Goal: Task Accomplishment & Management: Complete application form

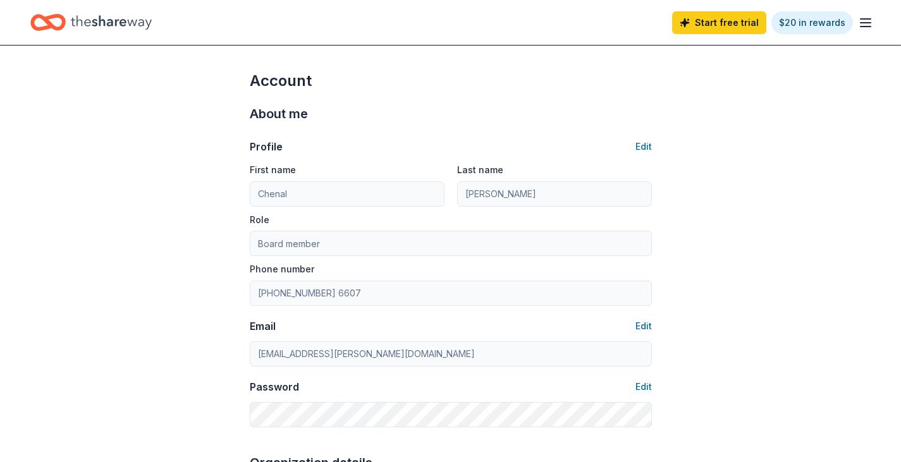
scroll to position [696, 0]
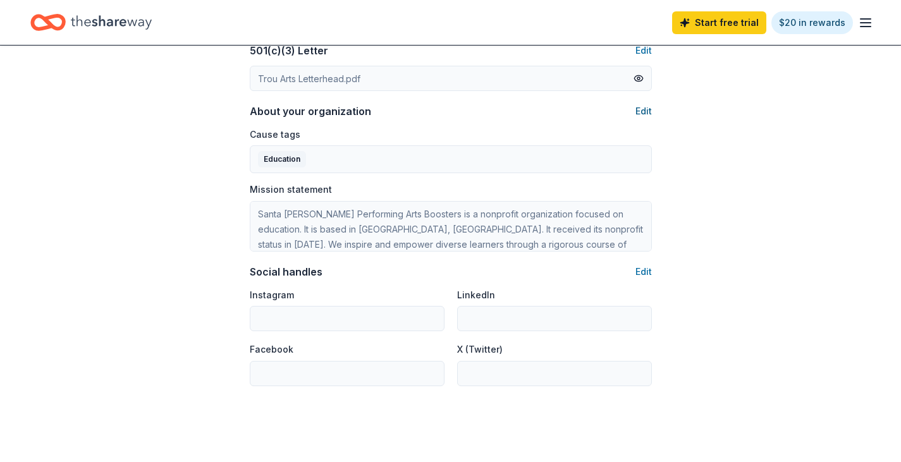
click at [638, 107] on button "Edit" at bounding box center [644, 111] width 16 height 15
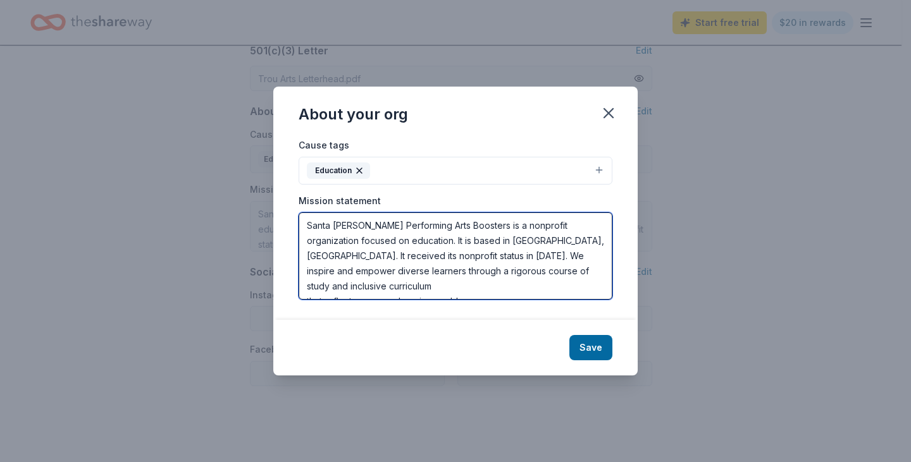
drag, startPoint x: 308, startPoint y: 224, endPoint x: 526, endPoint y: 285, distance: 226.5
click at [526, 285] on textarea "Santa Susana Performing Arts Boosters is a nonprofit organization focused on ed…" at bounding box center [455, 255] width 314 height 87
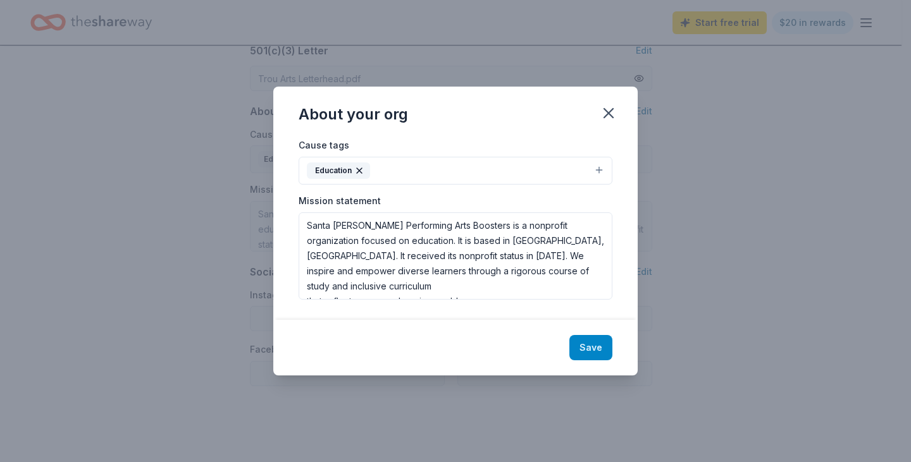
click at [590, 350] on button "Save" at bounding box center [590, 347] width 43 height 25
click at [606, 111] on icon "button" at bounding box center [608, 113] width 9 height 9
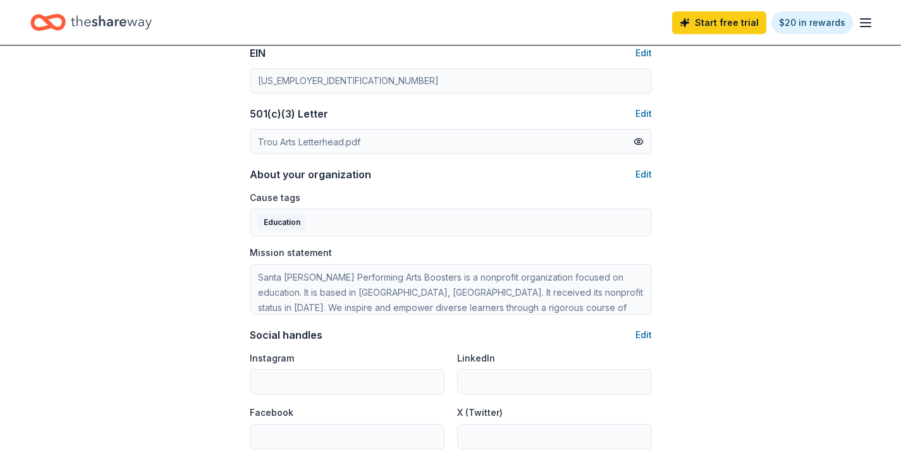
scroll to position [759, 0]
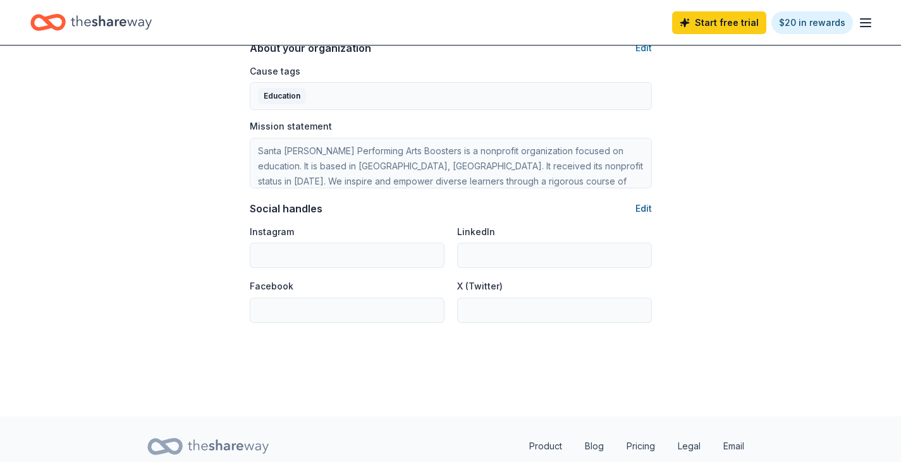
click at [644, 211] on button "Edit" at bounding box center [644, 208] width 16 height 15
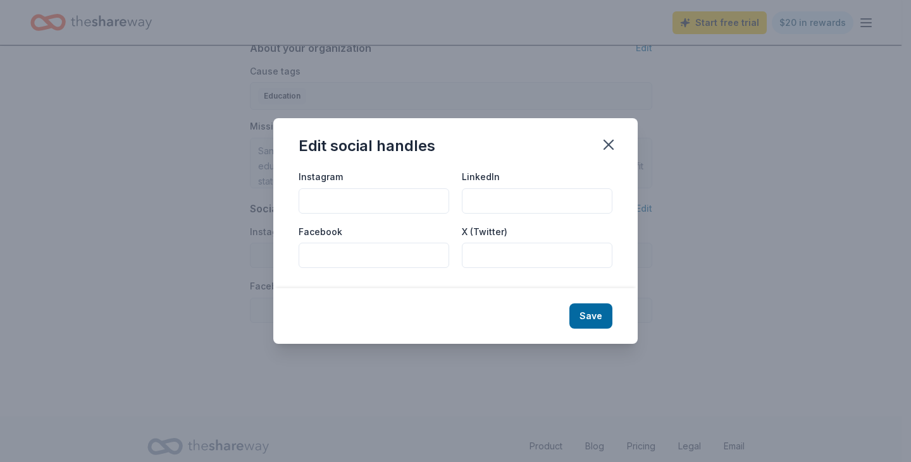
click at [391, 203] on input "Instagram" at bounding box center [373, 200] width 151 height 25
type input "@sshspab"
click at [595, 318] on button "Save" at bounding box center [590, 316] width 43 height 25
type input "@sshspab"
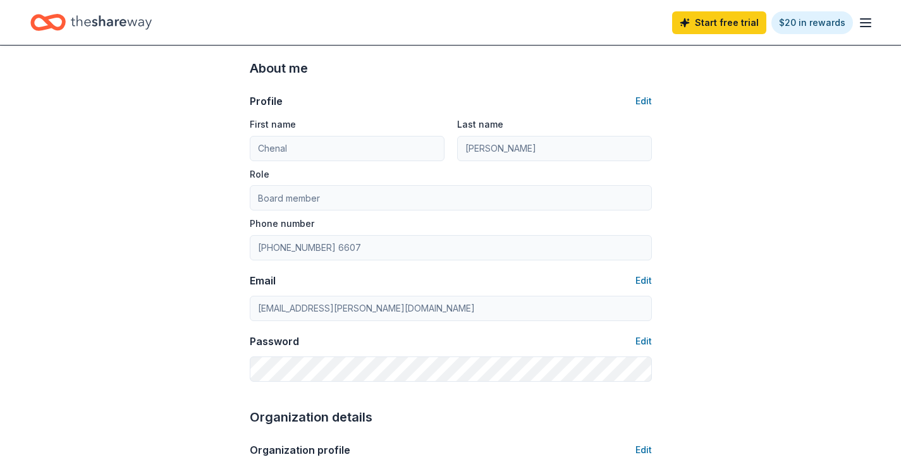
scroll to position [0, 0]
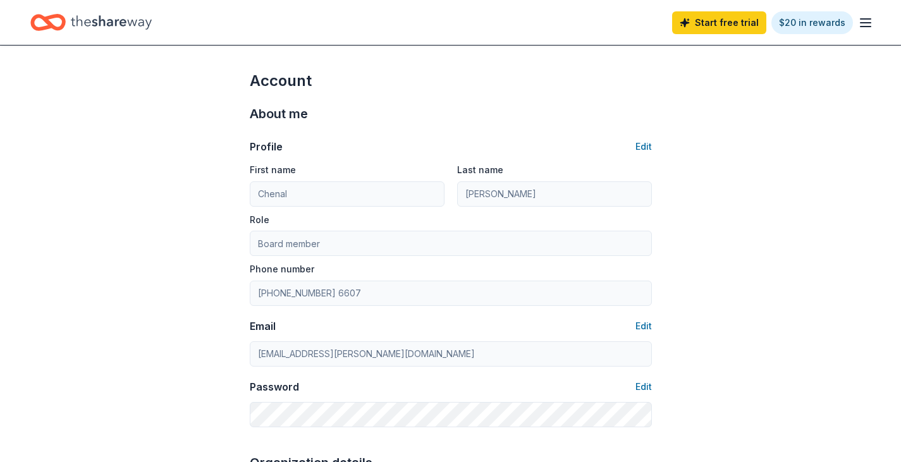
click at [866, 23] on line "button" at bounding box center [866, 23] width 10 height 0
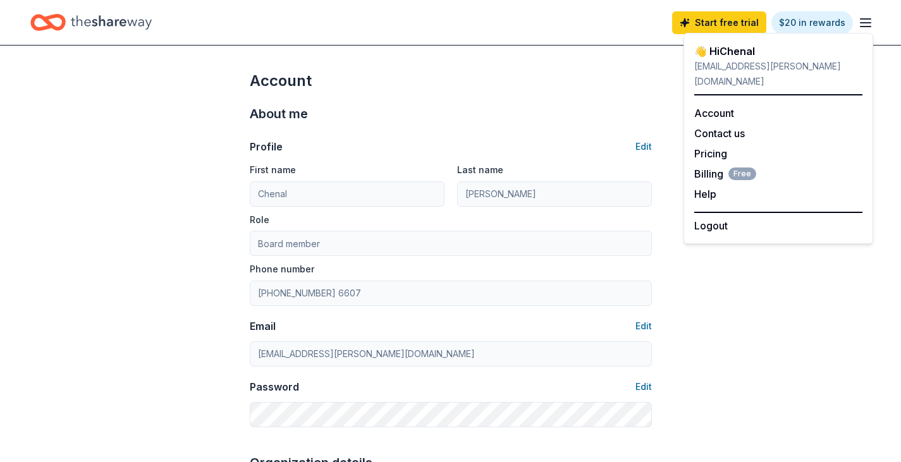
click at [593, 77] on div "Account" at bounding box center [451, 81] width 402 height 20
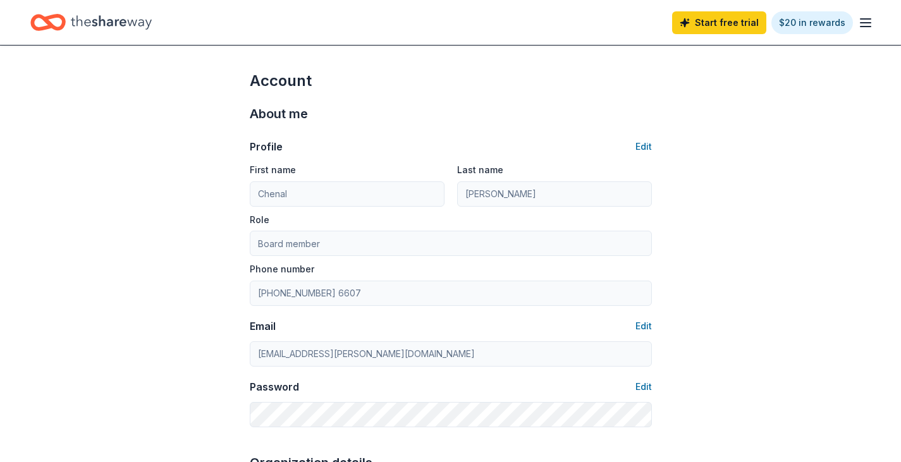
click at [109, 22] on icon "Home" at bounding box center [111, 22] width 81 height 26
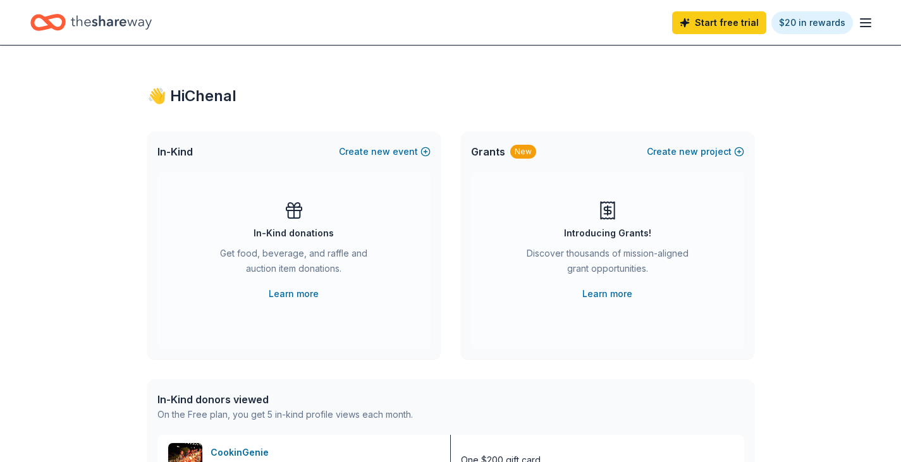
scroll to position [126, 0]
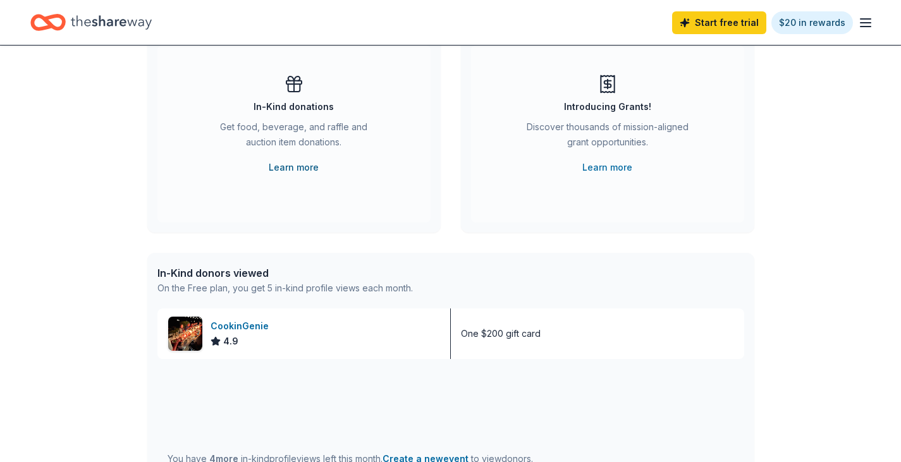
click at [305, 166] on link "Learn more" at bounding box center [294, 167] width 50 height 15
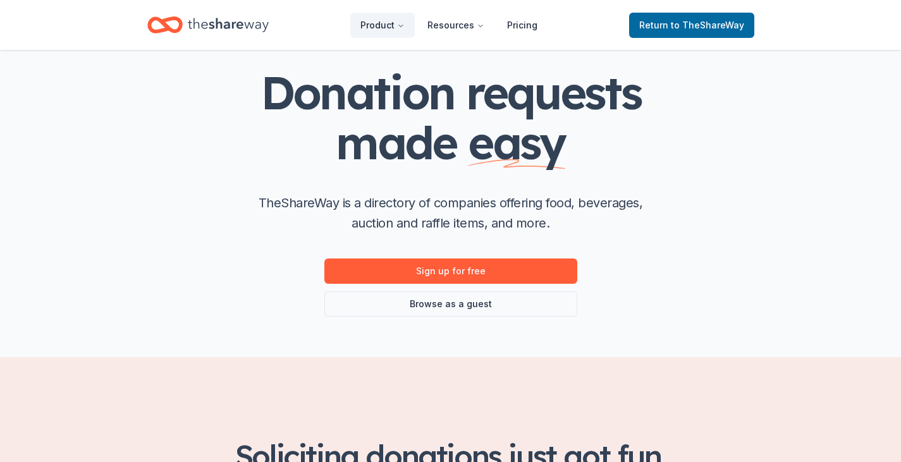
scroll to position [126, 0]
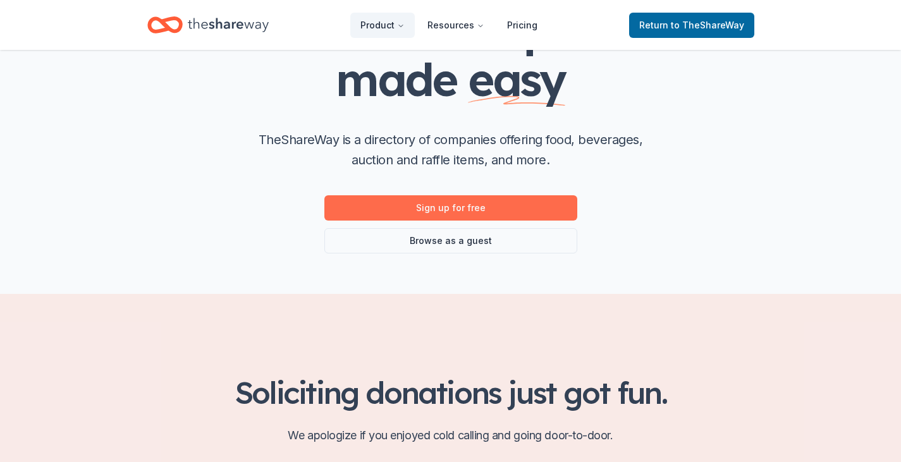
click at [451, 208] on link "Sign up for free" at bounding box center [450, 207] width 253 height 25
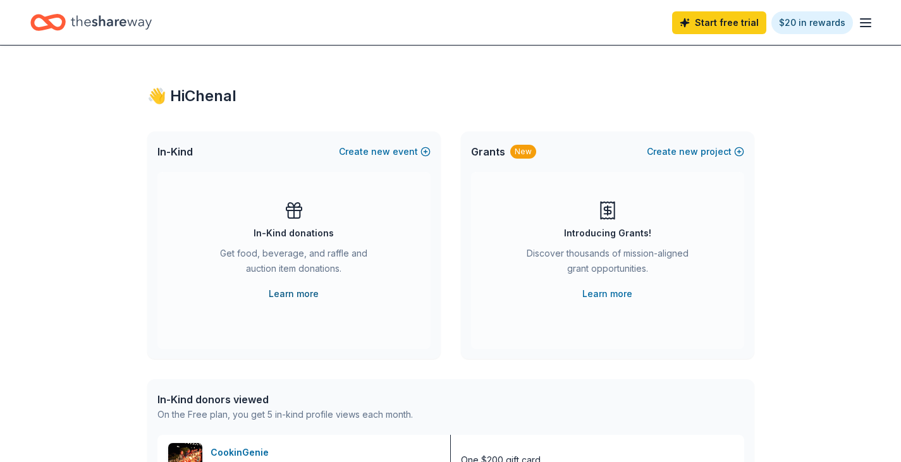
click at [304, 293] on link "Learn more" at bounding box center [294, 293] width 50 height 15
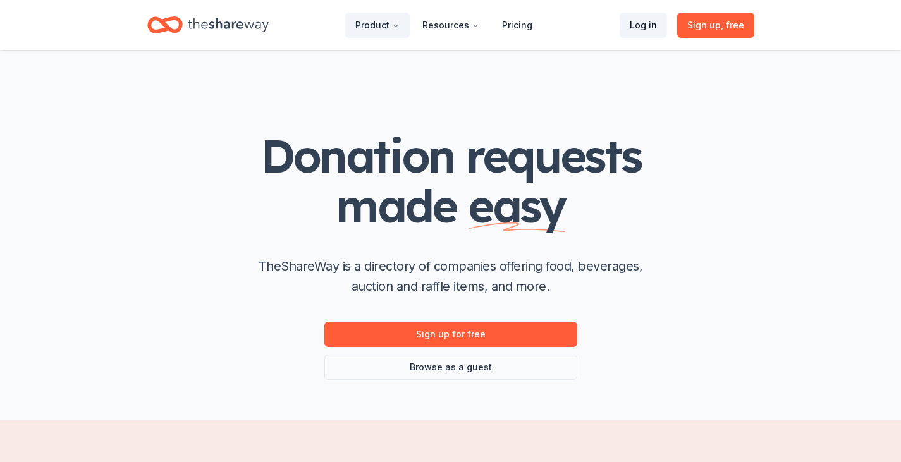
click at [643, 27] on link "Log in" at bounding box center [643, 25] width 47 height 25
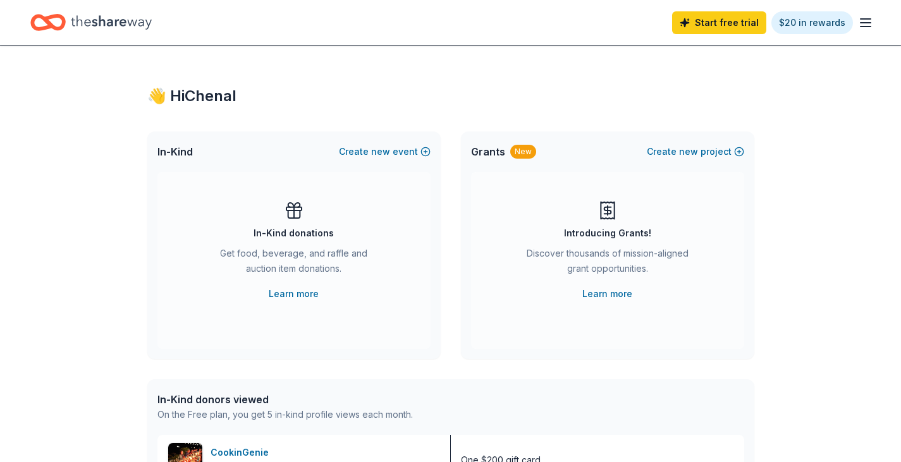
scroll to position [63, 0]
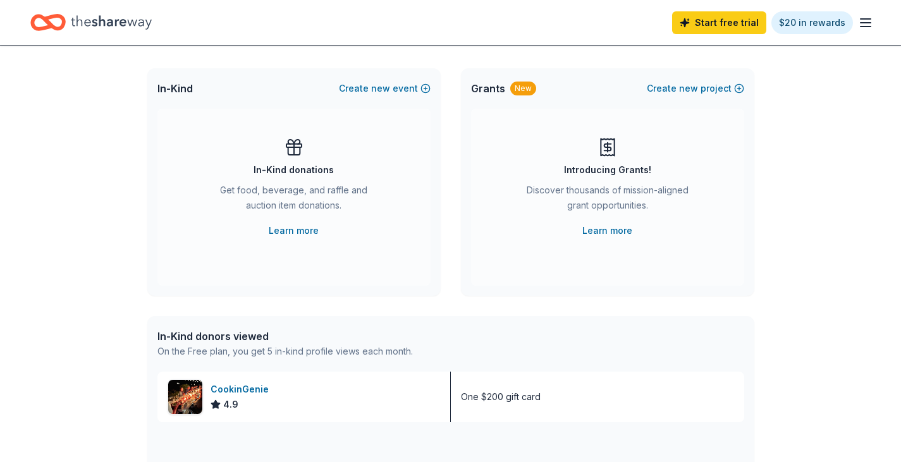
click at [863, 19] on line "button" at bounding box center [866, 19] width 10 height 0
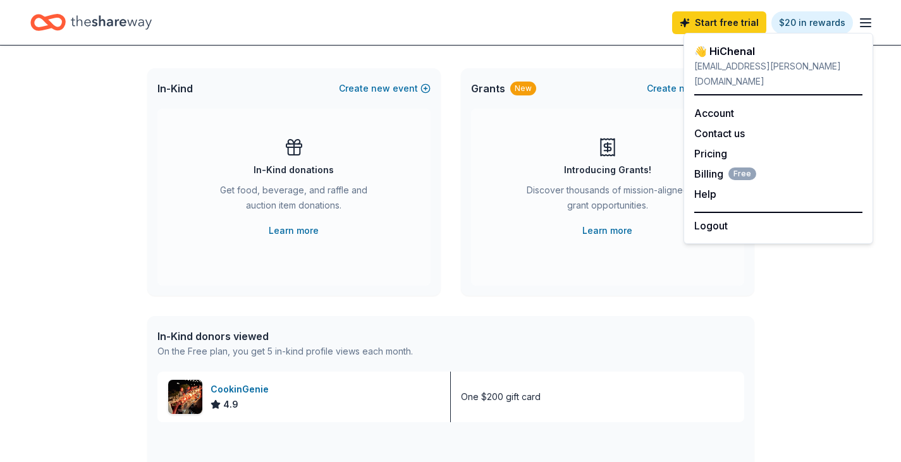
click at [603, 30] on div "Start free trial $20 in rewards" at bounding box center [450, 23] width 840 height 30
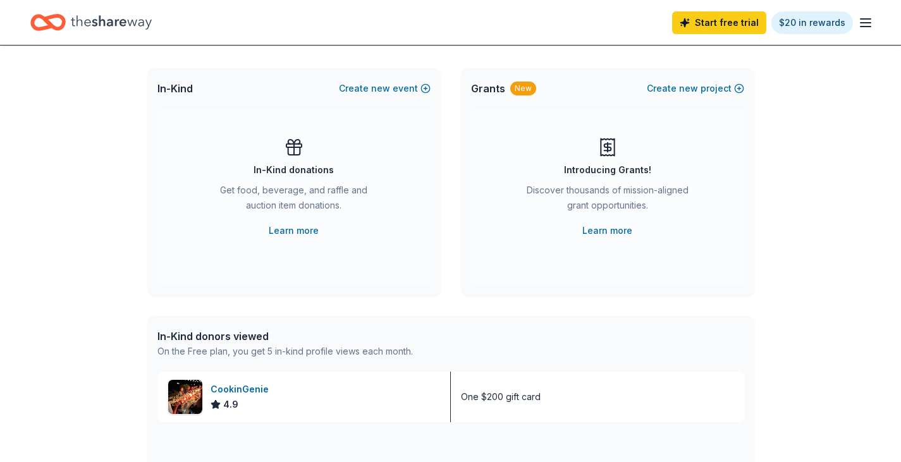
click at [105, 18] on icon "Home" at bounding box center [111, 22] width 81 height 26
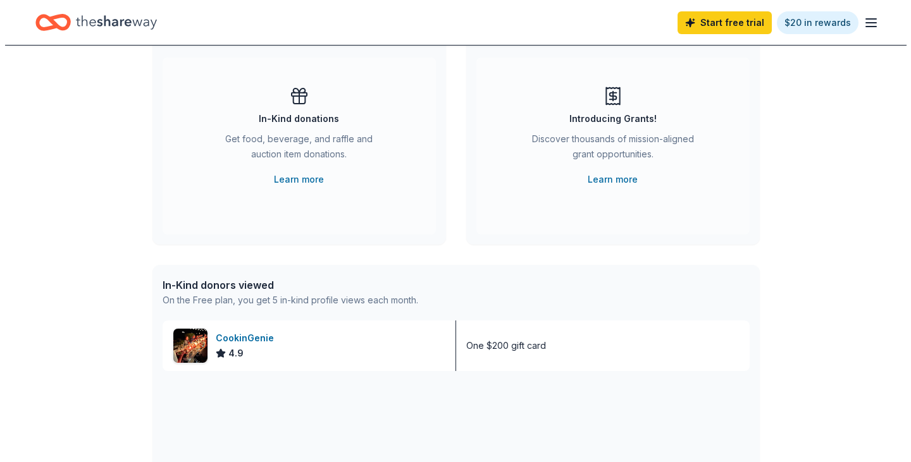
scroll to position [0, 0]
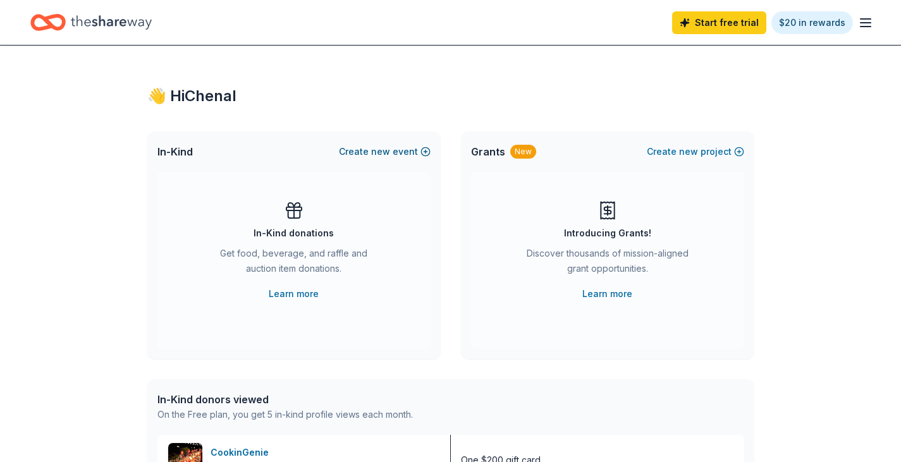
click at [382, 154] on span "new" at bounding box center [380, 151] width 19 height 15
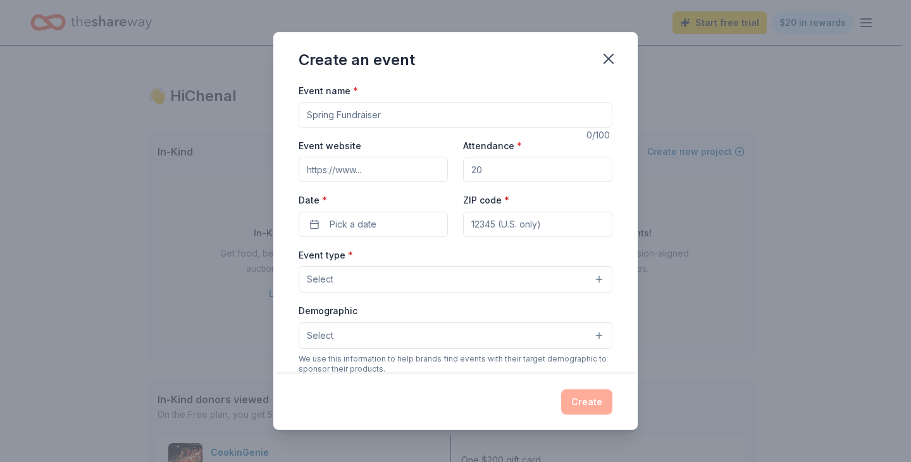
click at [383, 116] on input "Event name *" at bounding box center [455, 114] width 314 height 25
type input "Cafe Troubadour"
click at [353, 226] on span "Pick a date" at bounding box center [352, 224] width 47 height 15
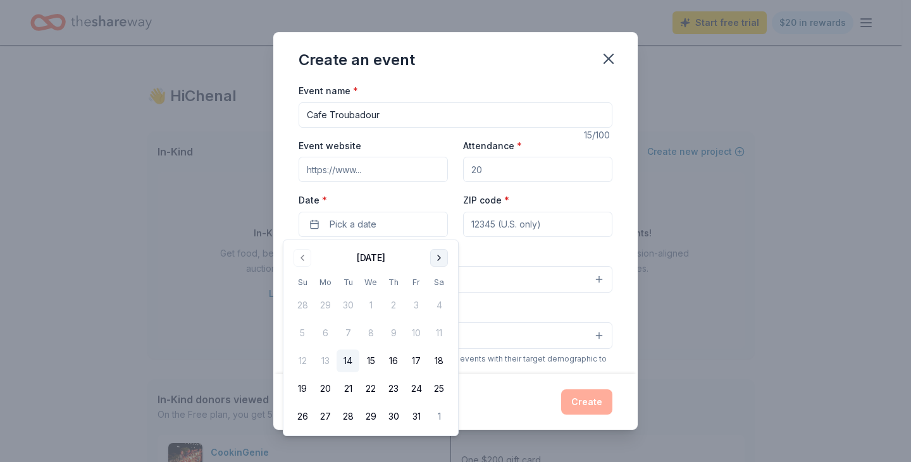
click at [439, 255] on button "Go to next month" at bounding box center [439, 258] width 18 height 18
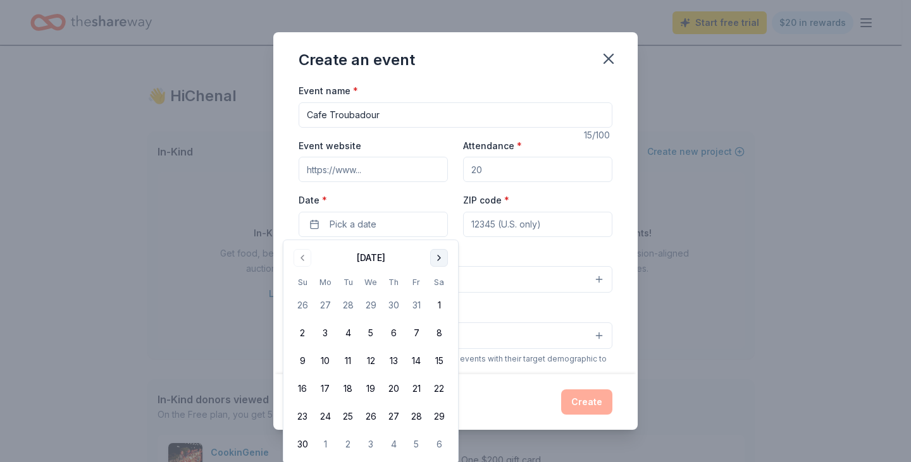
click at [439, 255] on button "Go to next month" at bounding box center [439, 258] width 18 height 18
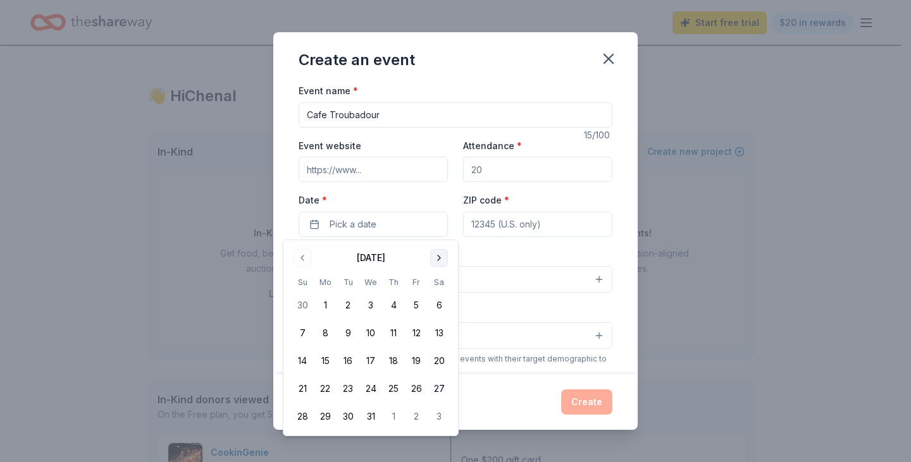
click at [439, 255] on button "Go to next month" at bounding box center [439, 258] width 18 height 18
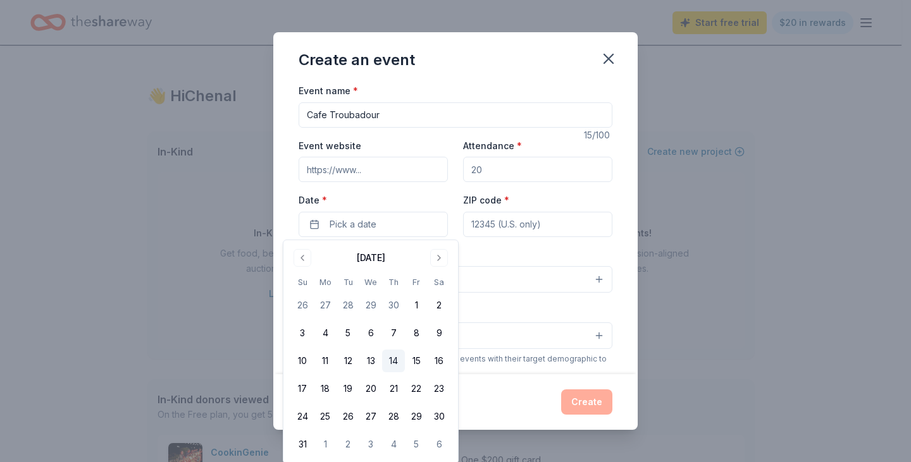
click at [393, 361] on button "14" at bounding box center [393, 361] width 23 height 23
click at [482, 226] on input "ZIP code *" at bounding box center [537, 224] width 149 height 25
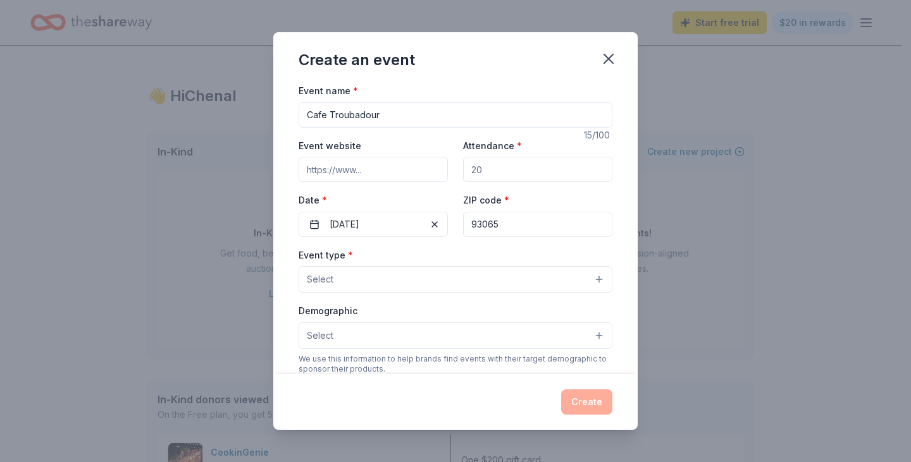
type input "93065"
click at [355, 167] on input "Event website" at bounding box center [372, 169] width 149 height 25
type input "www.sspab.org"
drag, startPoint x: 482, startPoint y: 170, endPoint x: 460, endPoint y: 171, distance: 22.8
click at [463, 171] on input "Attendance *" at bounding box center [537, 169] width 149 height 25
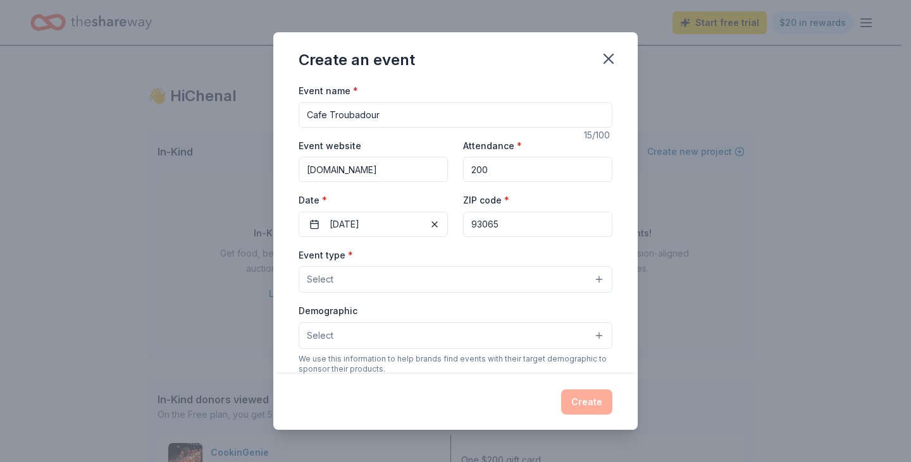
type input "200"
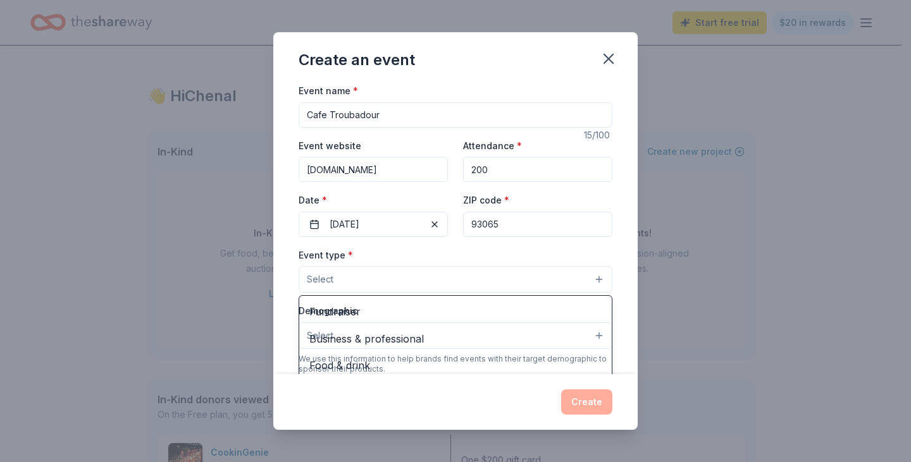
click at [592, 280] on button "Select" at bounding box center [455, 279] width 314 height 27
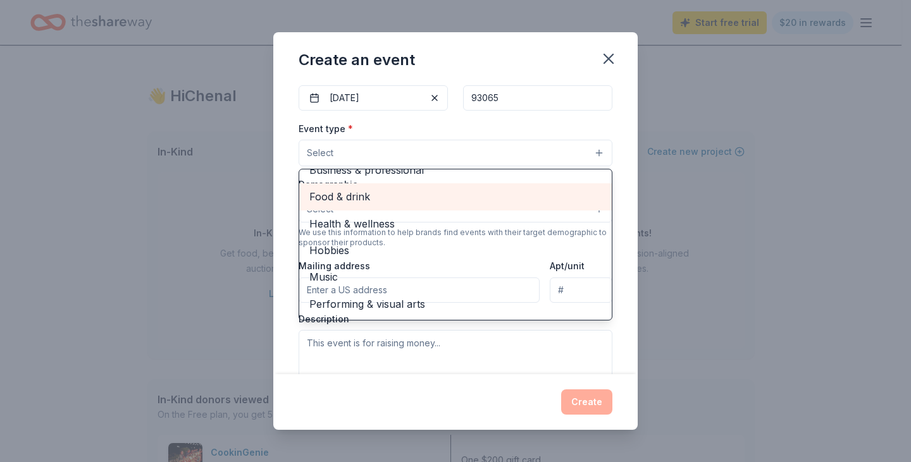
scroll to position [190, 0]
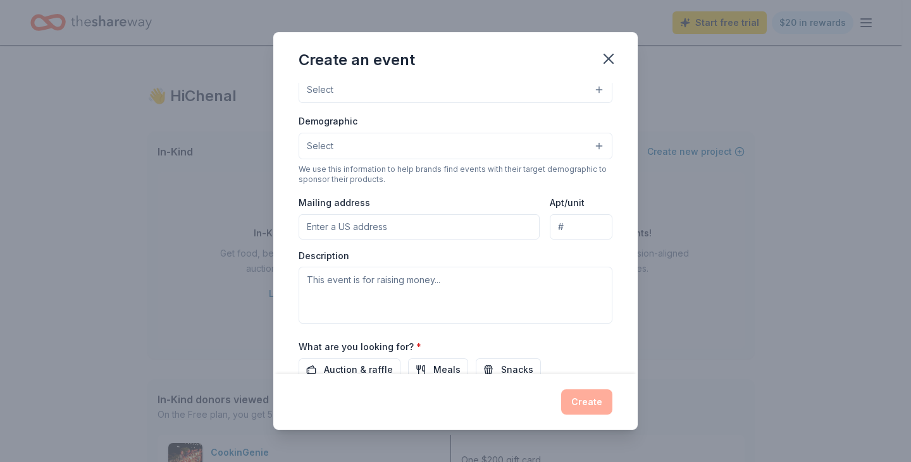
click at [592, 89] on button "Select" at bounding box center [455, 90] width 314 height 27
click at [586, 90] on button "Select" at bounding box center [455, 90] width 314 height 27
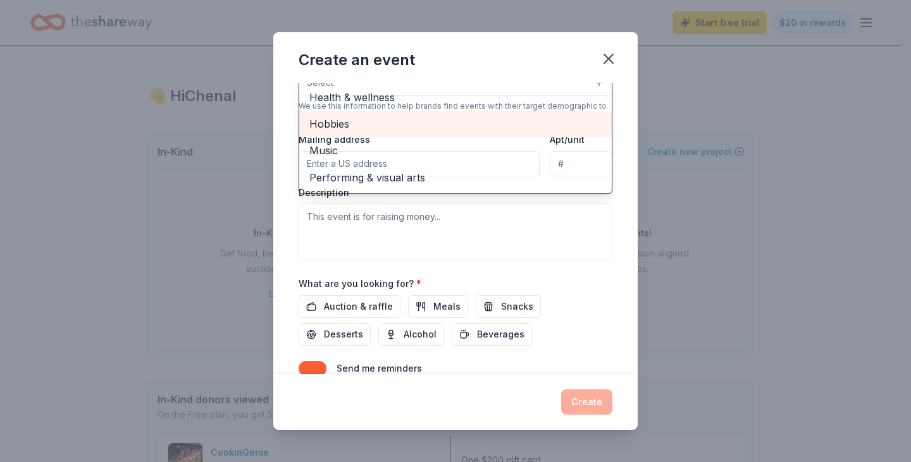
scroll to position [313, 0]
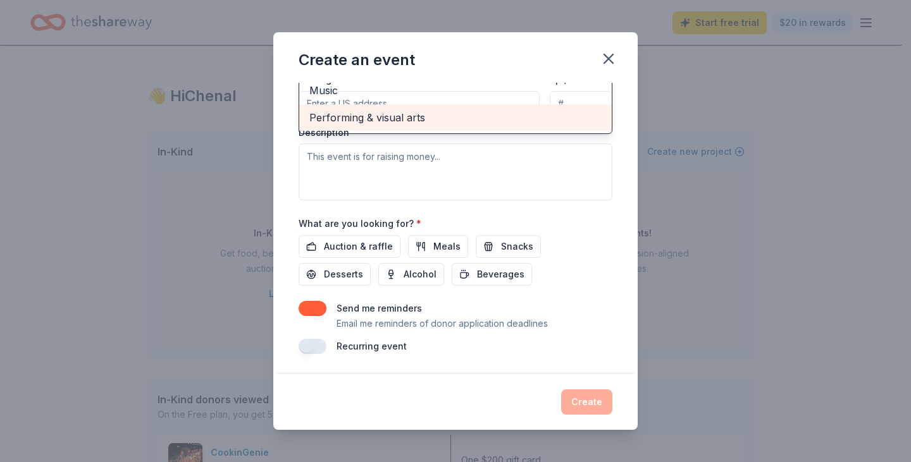
click at [433, 123] on span "Performing & visual arts" at bounding box center [455, 117] width 292 height 16
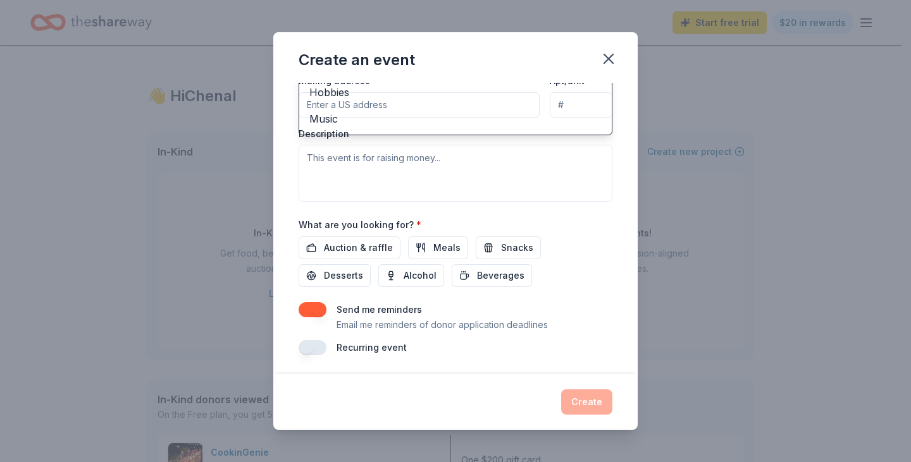
click at [600, 242] on div "Event name * Cafe Troubadour 15 /100 Event website www.sspab.org Attendance * 2…" at bounding box center [455, 63] width 314 height 586
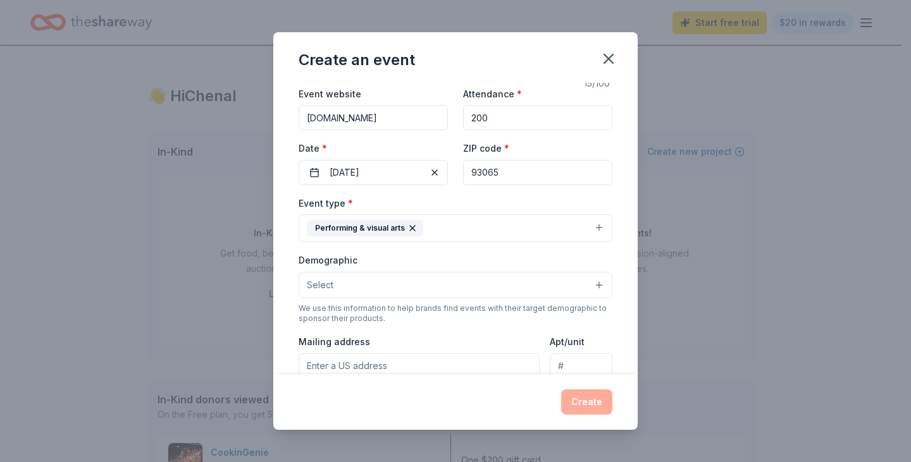
scroll to position [115, 0]
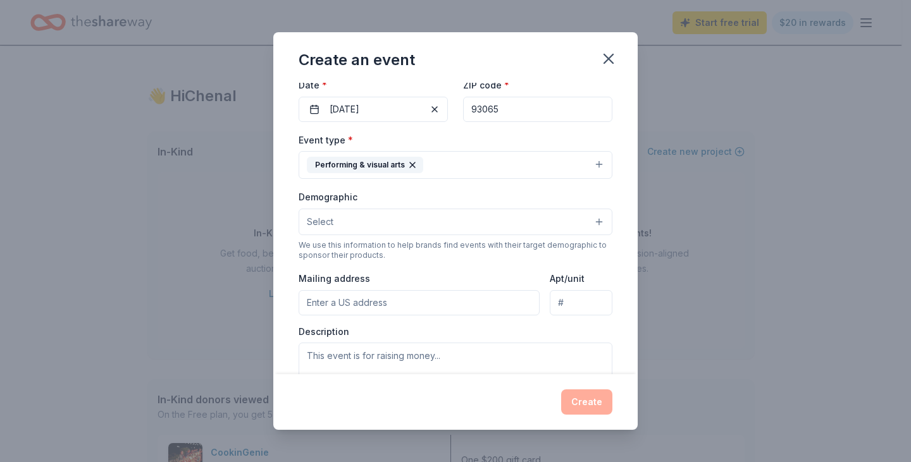
click at [591, 221] on button "Select" at bounding box center [455, 222] width 314 height 27
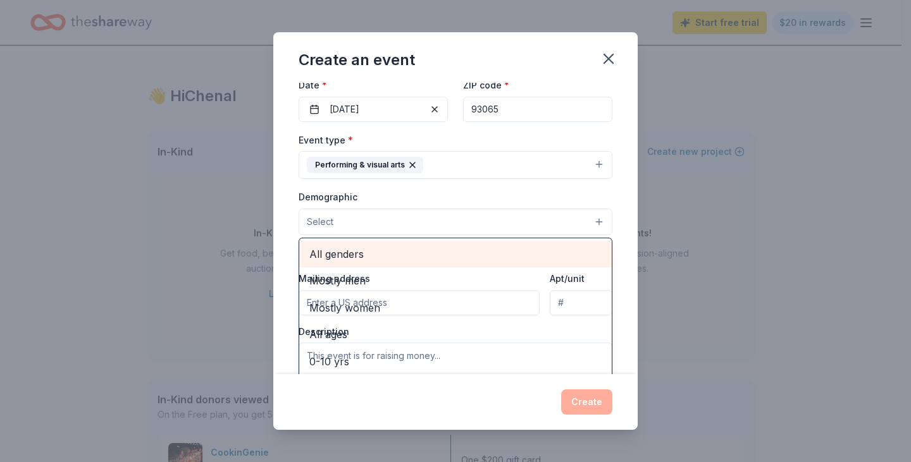
click at [481, 249] on span "All genders" at bounding box center [455, 254] width 292 height 16
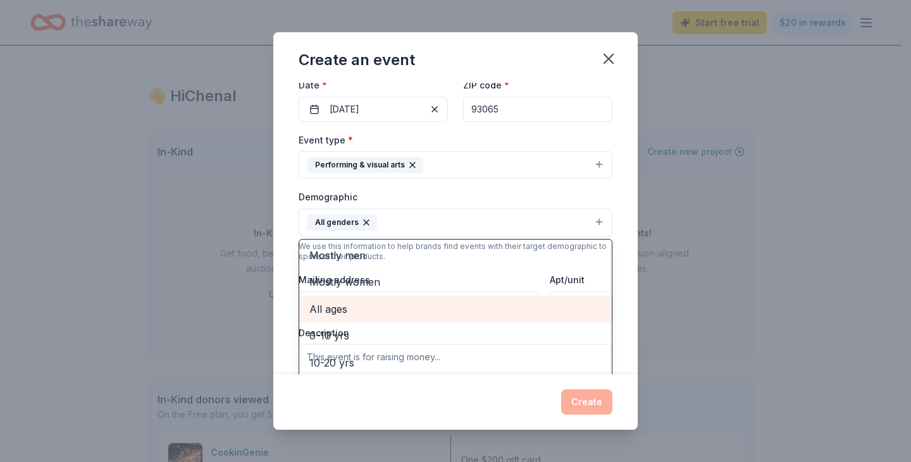
click at [448, 302] on span "All ages" at bounding box center [455, 309] width 292 height 16
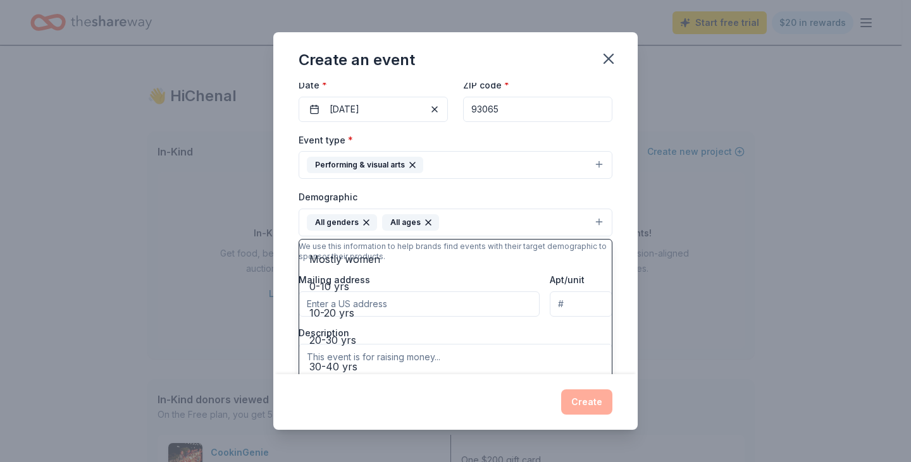
scroll to position [0, 0]
click at [612, 197] on div "Event name * Cafe Troubadour 15 /100 Event website www.sspab.org Attendance * 2…" at bounding box center [455, 229] width 364 height 292
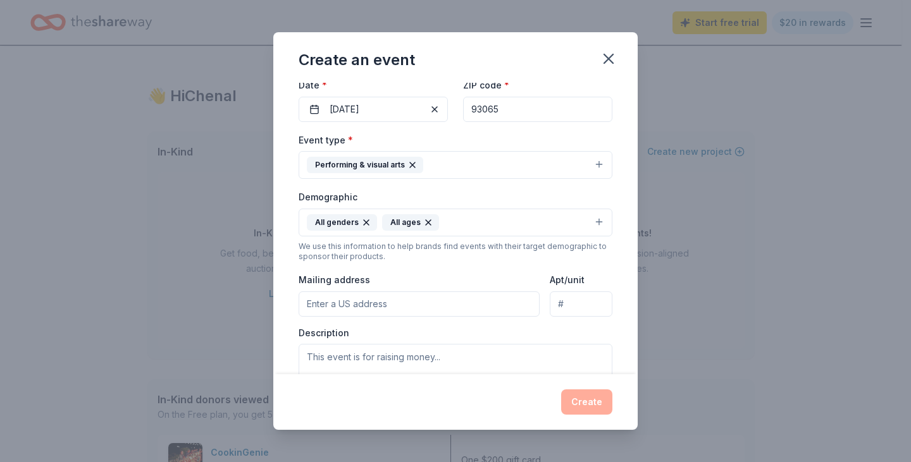
click at [590, 165] on button "Performing & visual arts" at bounding box center [455, 165] width 314 height 28
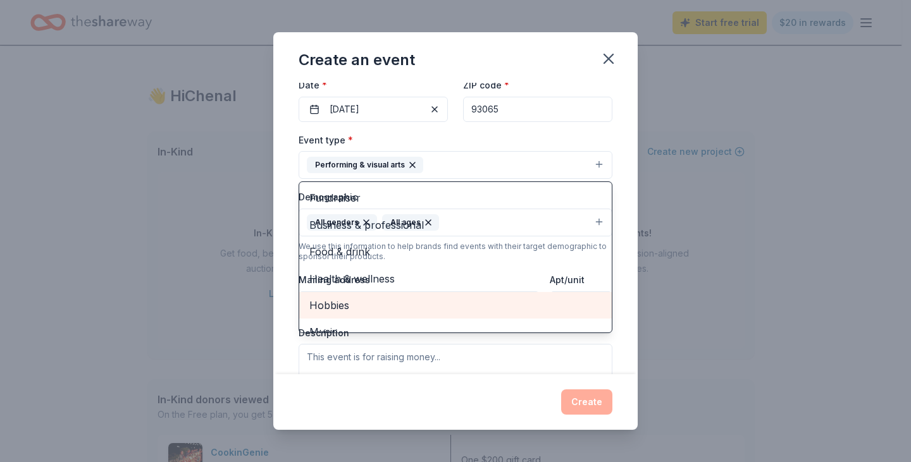
scroll to position [15, 0]
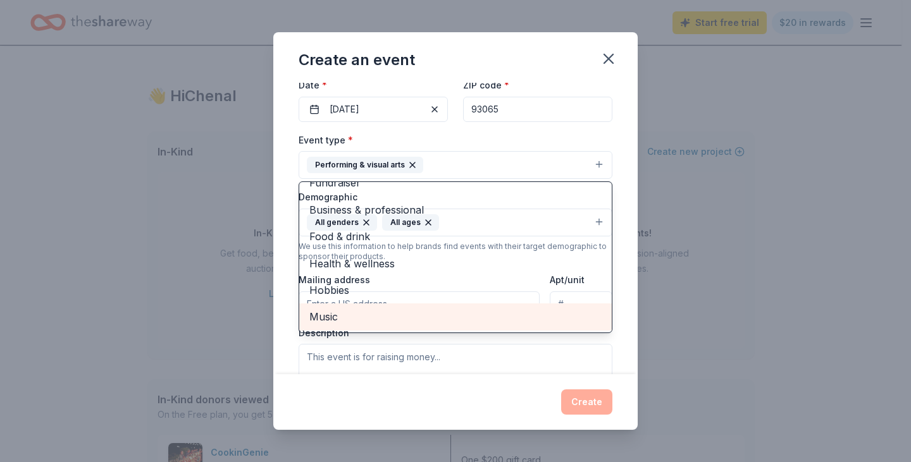
click at [416, 320] on span "Music" at bounding box center [455, 317] width 292 height 16
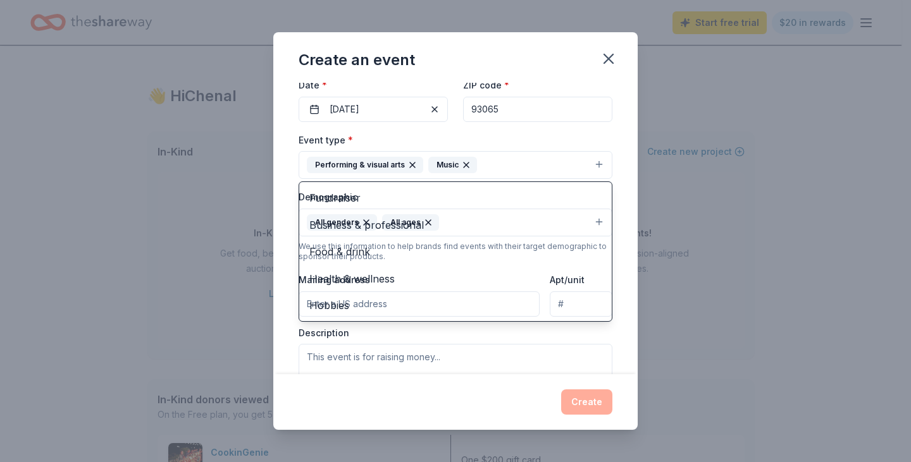
click at [617, 163] on div "Event name * Cafe Troubadour 15 /100 Event website www.sspab.org Attendance * 2…" at bounding box center [455, 229] width 364 height 292
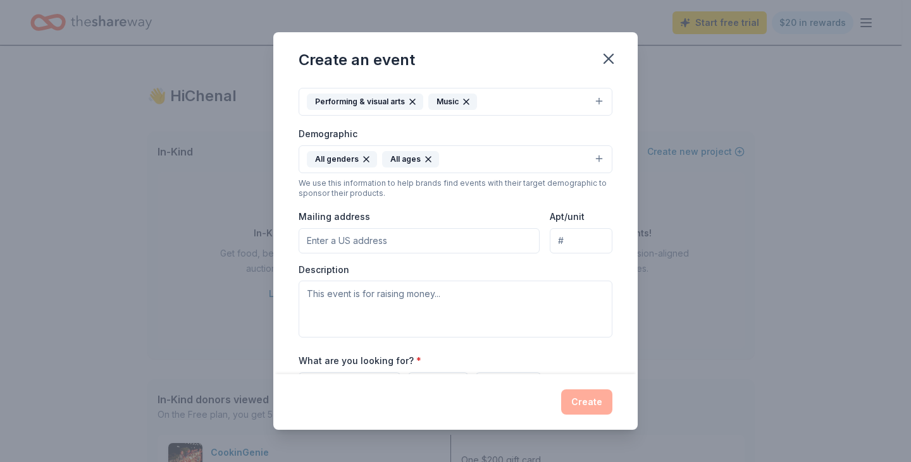
scroll to position [242, 0]
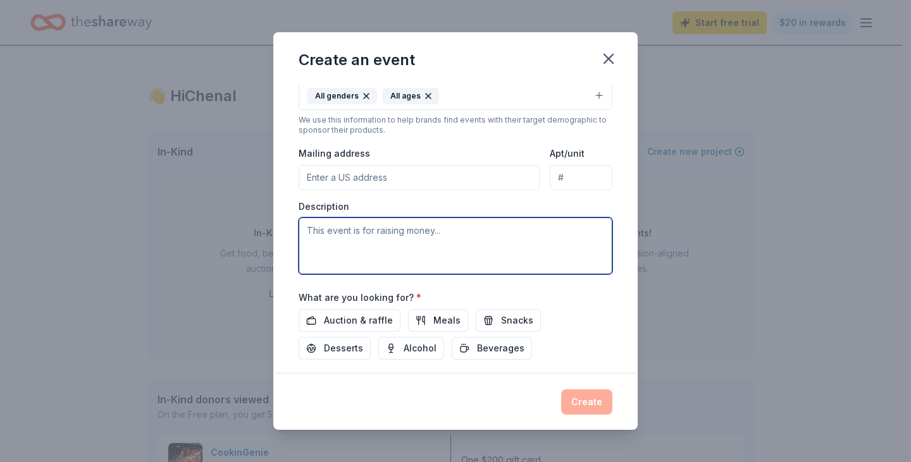
click at [353, 235] on textarea at bounding box center [455, 246] width 314 height 57
paste textarea "The proceeds from this event will be going towards sheet music, festival fees, …"
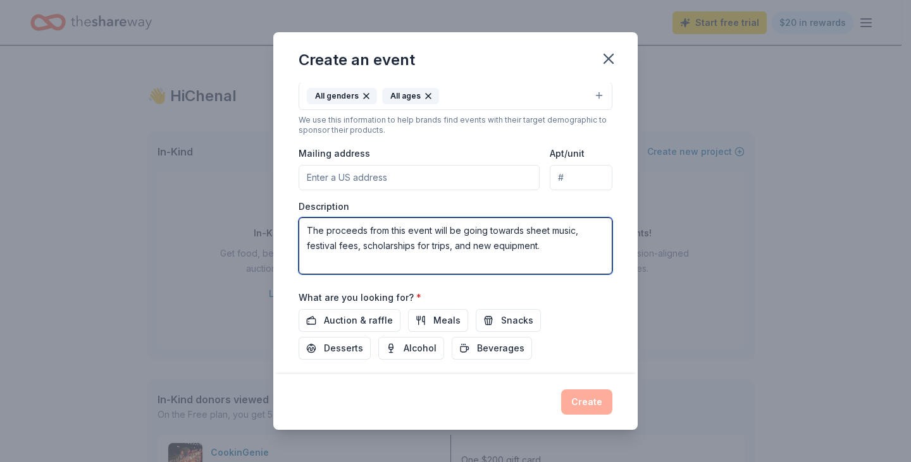
scroll to position [178, 0]
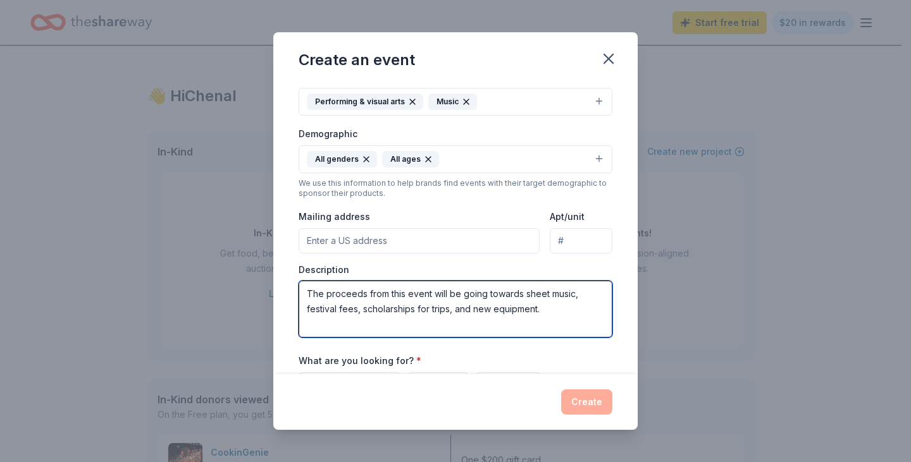
type textarea "The proceeds from this event will be going towards sheet music, festival fees, …"
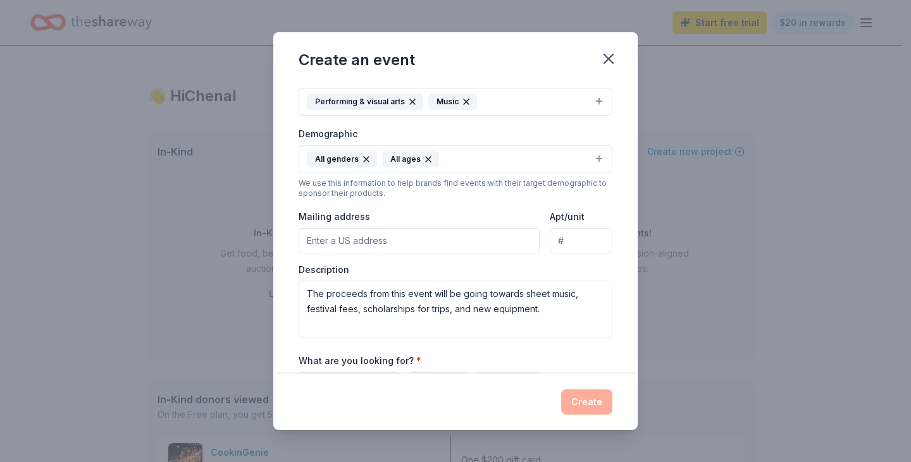
click at [372, 248] on input "Mailing address" at bounding box center [418, 240] width 241 height 25
type input "455 Circle Knoll Drive, Simi Valley, CA, 93065"
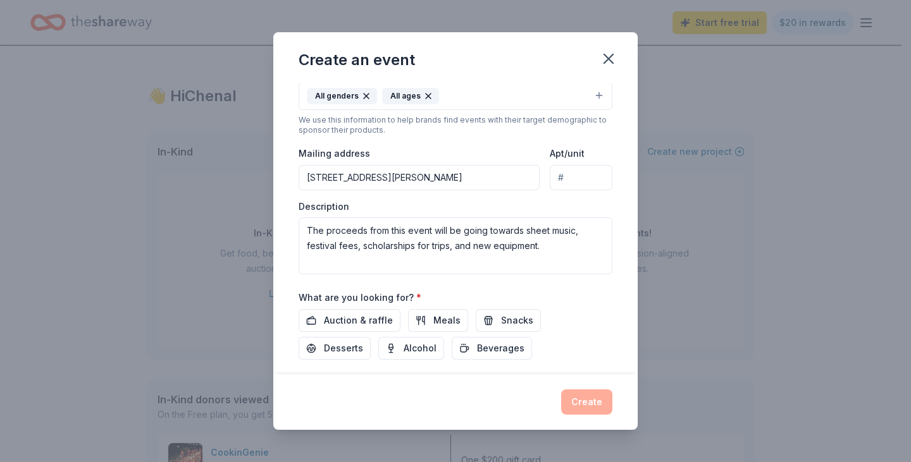
scroll to position [305, 0]
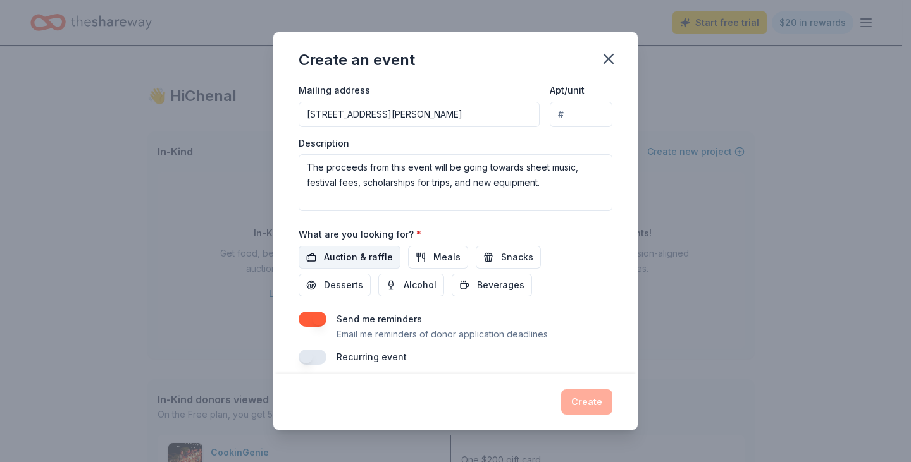
click at [350, 255] on span "Auction & raffle" at bounding box center [358, 257] width 69 height 15
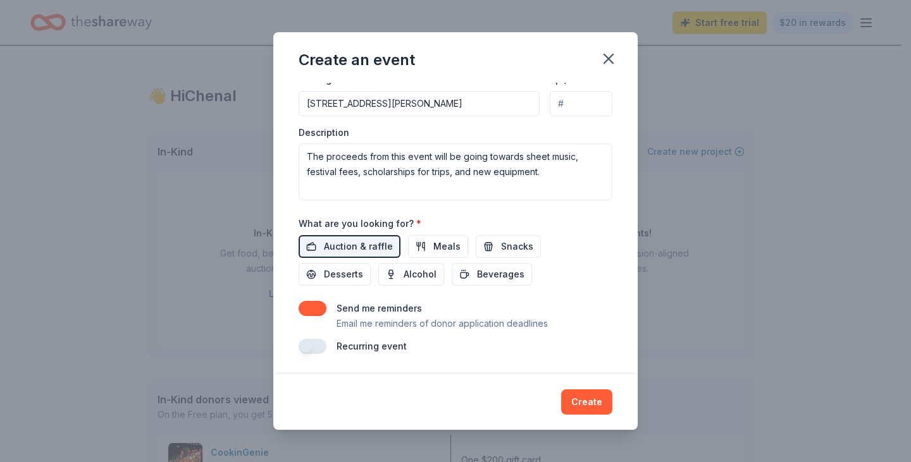
click at [317, 309] on button "button" at bounding box center [312, 308] width 28 height 15
click at [307, 312] on button "button" at bounding box center [312, 308] width 28 height 15
click at [314, 346] on button "button" at bounding box center [312, 346] width 28 height 15
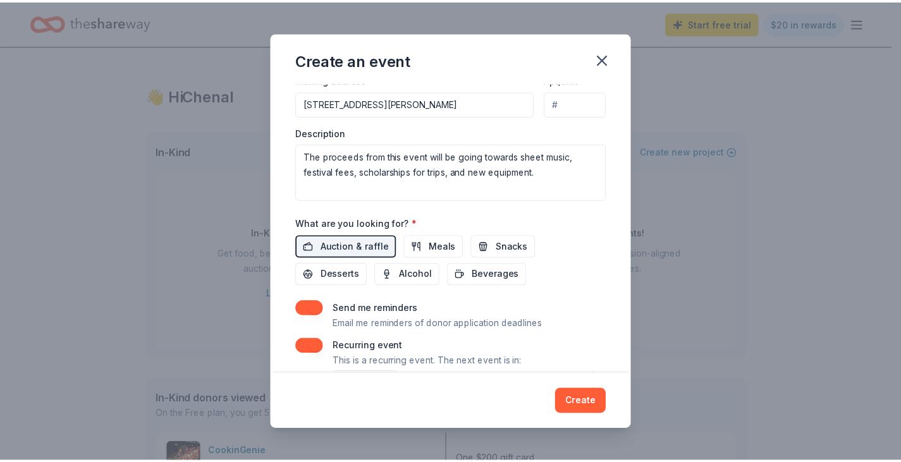
scroll to position [361, 0]
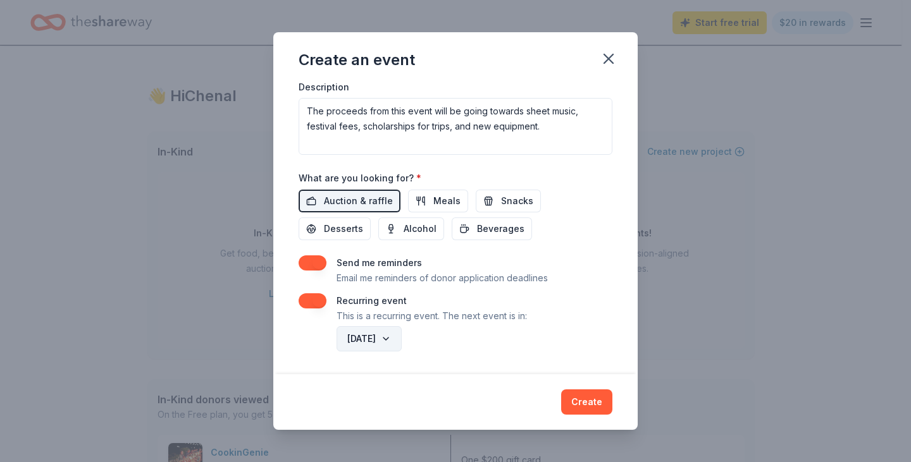
click at [400, 338] on button "May 2027" at bounding box center [368, 338] width 65 height 25
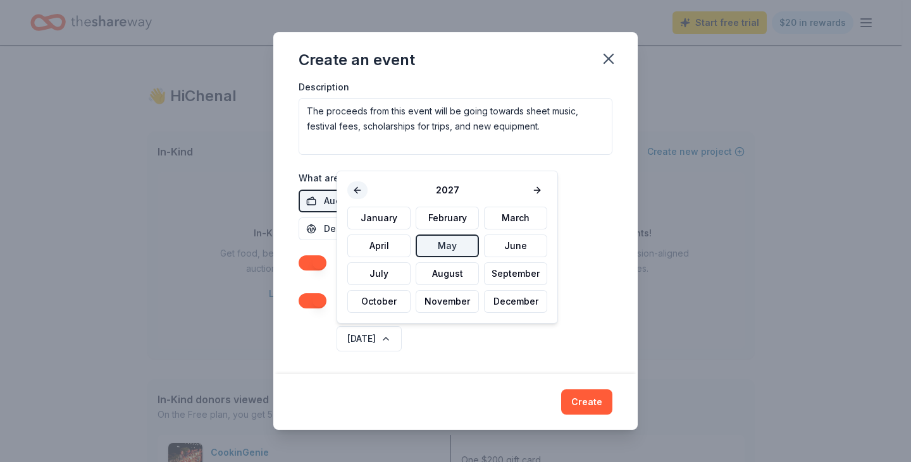
click at [354, 189] on button at bounding box center [357, 190] width 20 height 18
click at [448, 246] on button "May" at bounding box center [446, 246] width 63 height 23
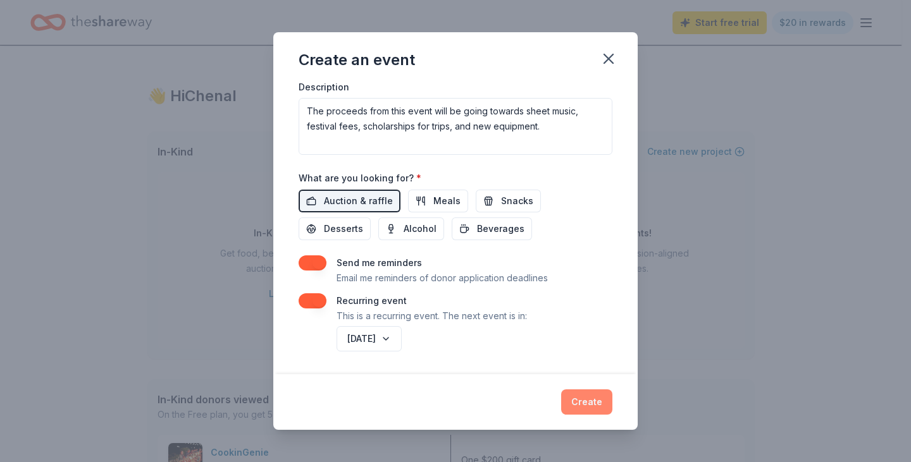
click at [579, 401] on button "Create" at bounding box center [586, 402] width 51 height 25
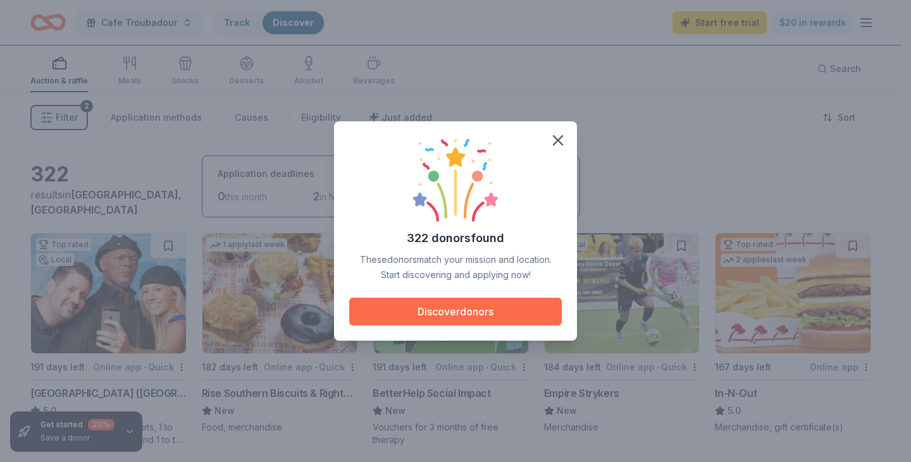
click at [441, 309] on button "Discover donors" at bounding box center [455, 312] width 212 height 28
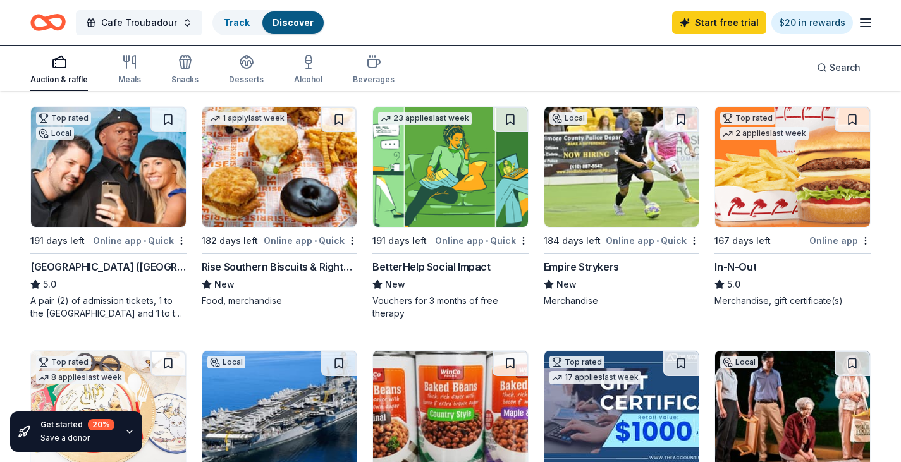
scroll to position [63, 0]
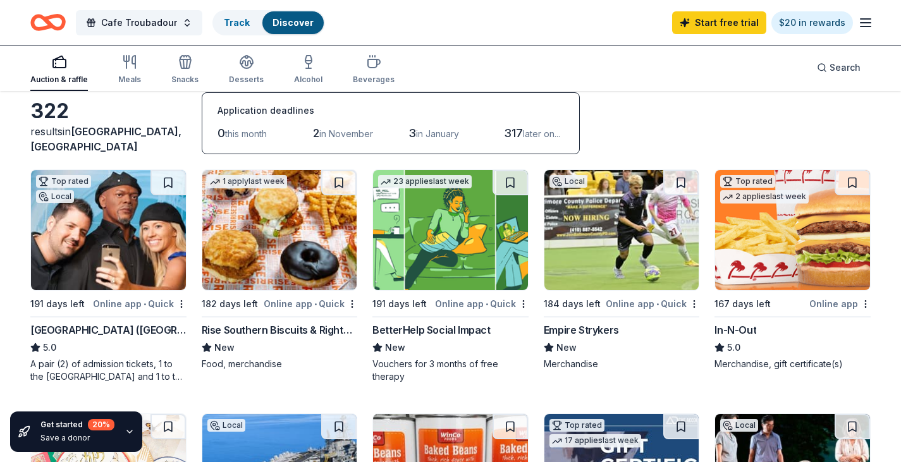
click at [773, 284] on img at bounding box center [792, 230] width 155 height 120
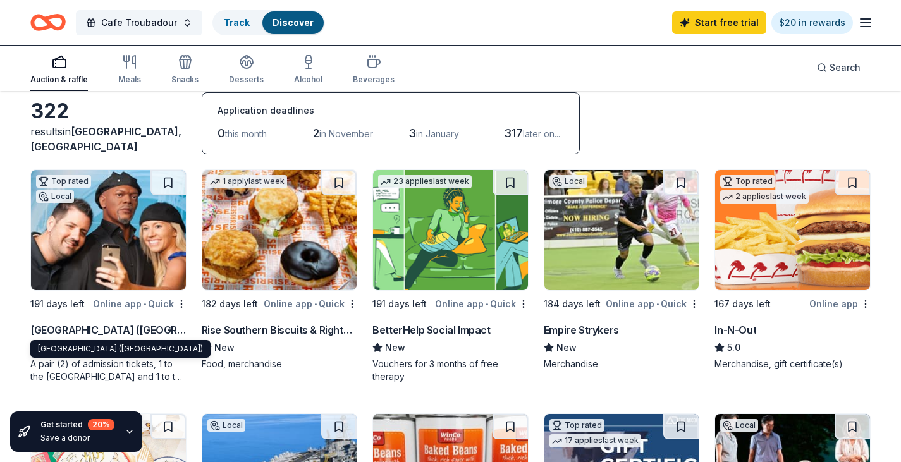
click at [115, 333] on div "Hollywood Wax Museum (Hollywood)" at bounding box center [108, 330] width 156 height 15
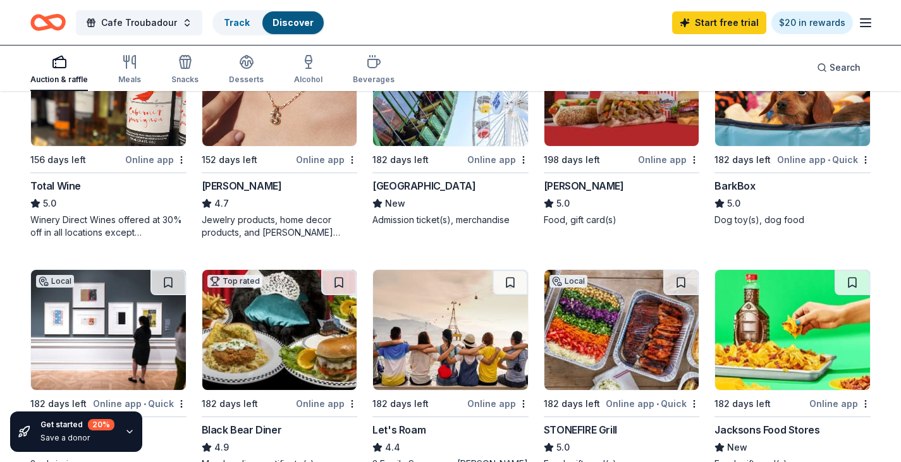
scroll to position [632, 0]
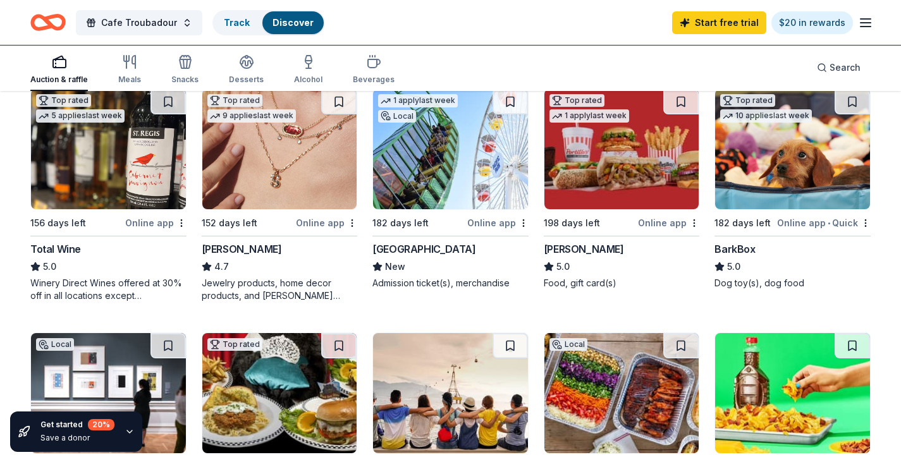
click at [417, 223] on div "182 days left" at bounding box center [400, 223] width 56 height 15
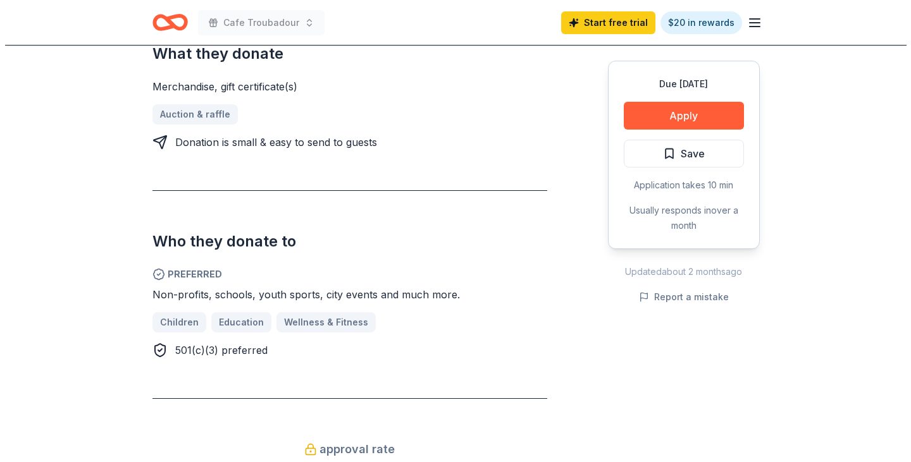
scroll to position [379, 0]
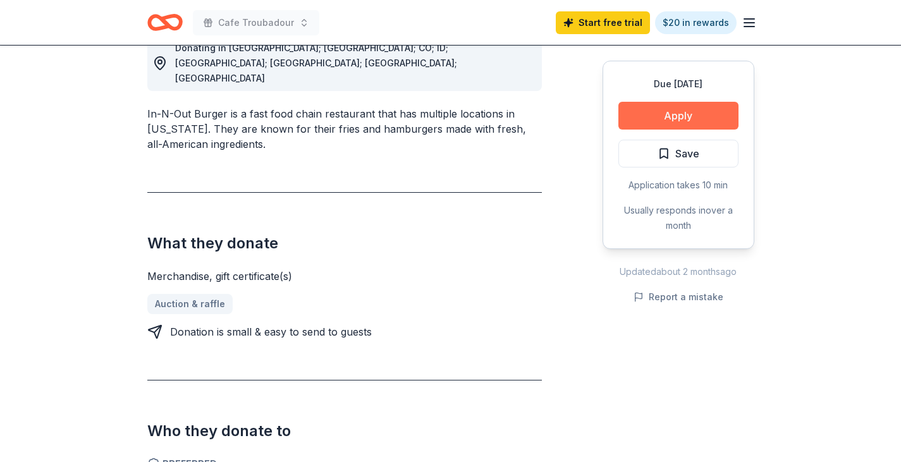
click at [648, 123] on button "Apply" at bounding box center [678, 116] width 120 height 28
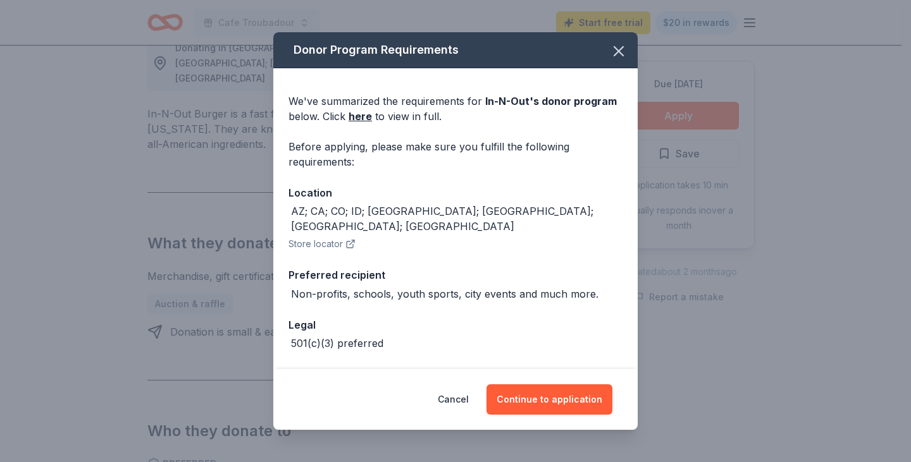
scroll to position [34, 0]
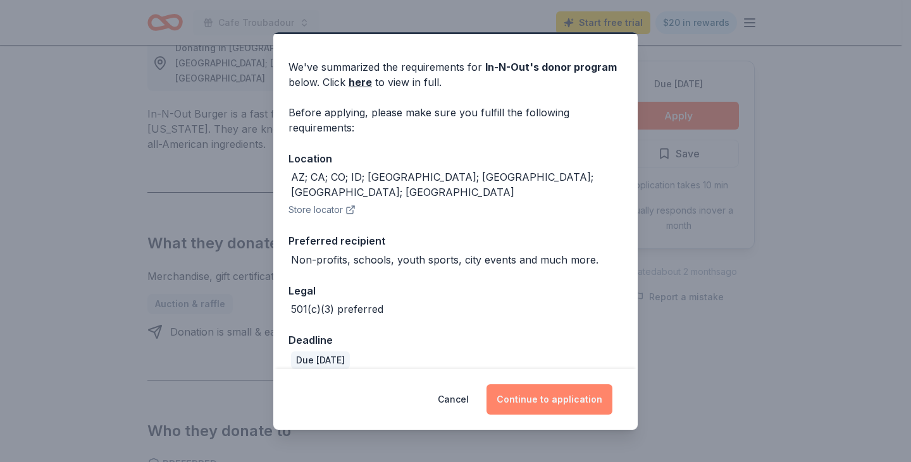
click at [538, 398] on button "Continue to application" at bounding box center [549, 399] width 126 height 30
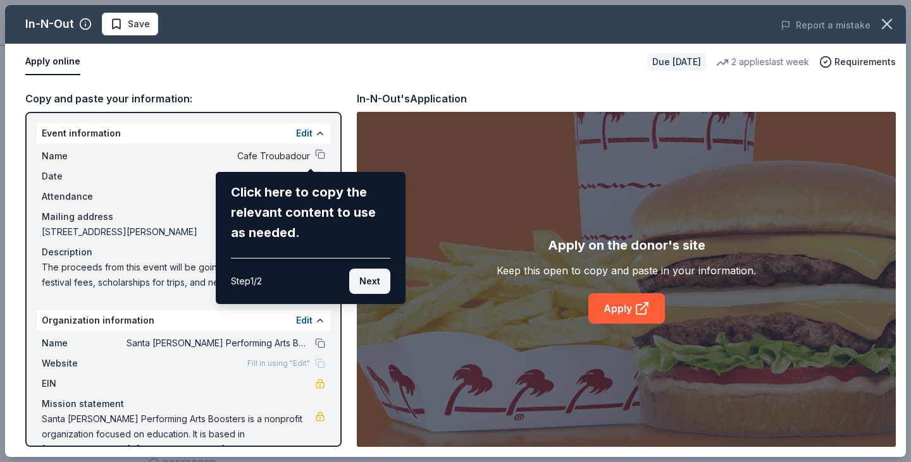
click at [378, 281] on button "Next" at bounding box center [369, 281] width 41 height 25
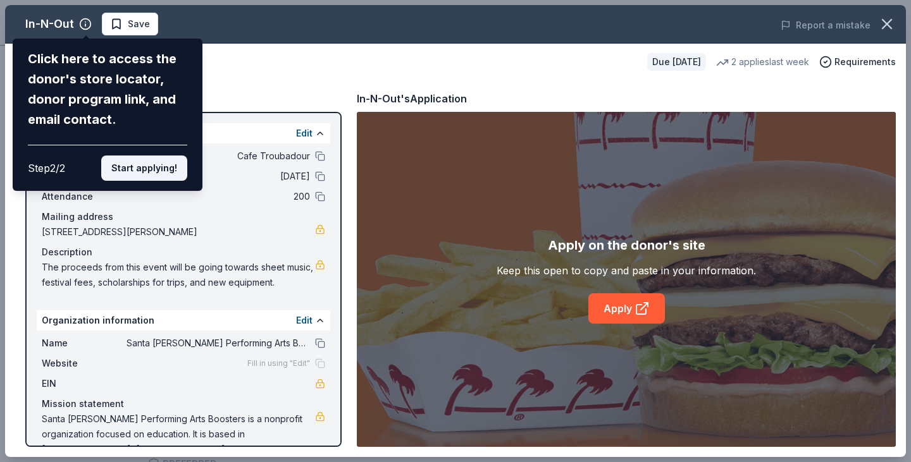
click at [148, 171] on button "Start applying!" at bounding box center [144, 168] width 86 height 25
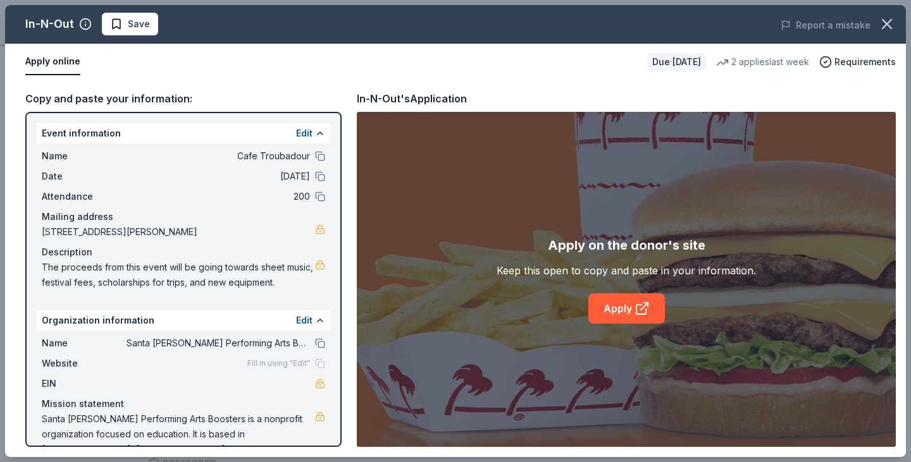
scroll to position [27, 0]
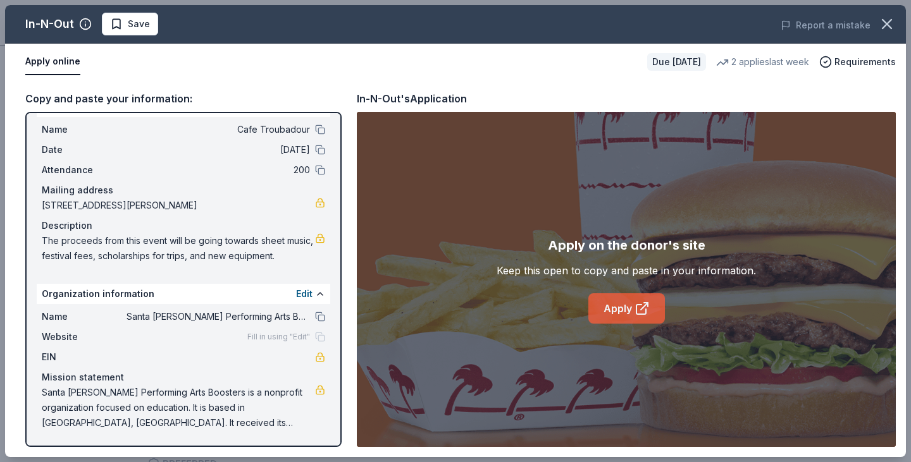
click at [634, 302] on icon at bounding box center [641, 308] width 15 height 15
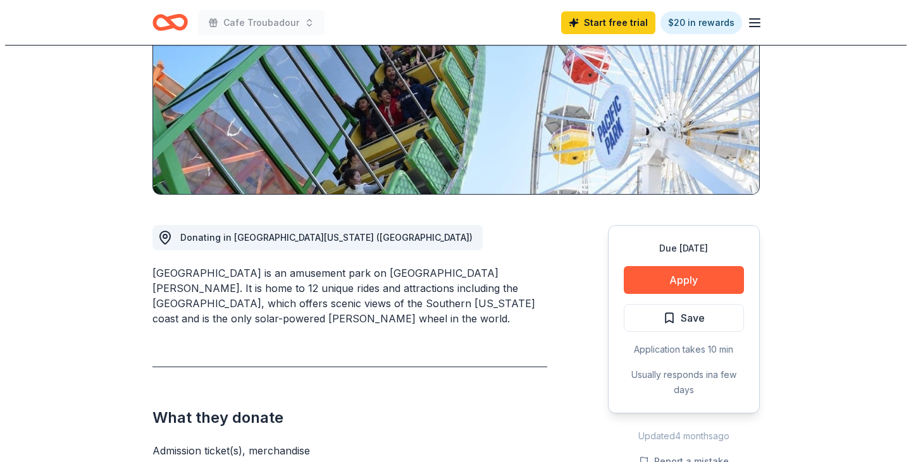
scroll to position [316, 0]
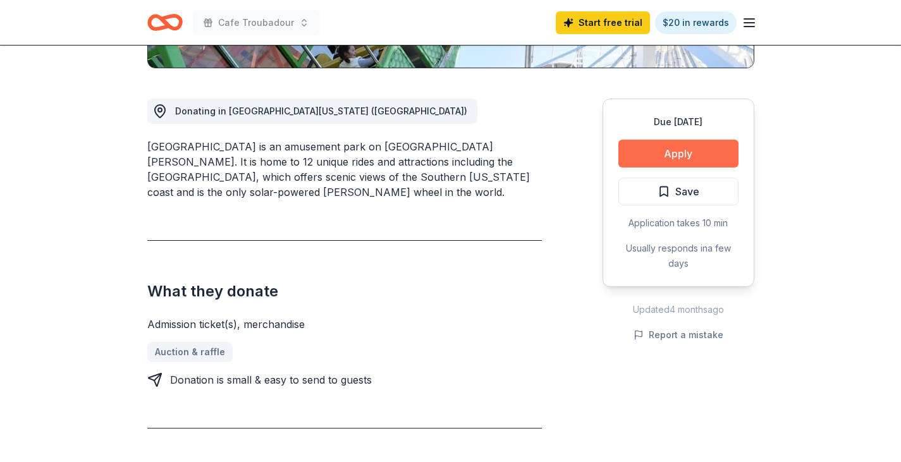
click at [680, 152] on button "Apply" at bounding box center [678, 154] width 120 height 28
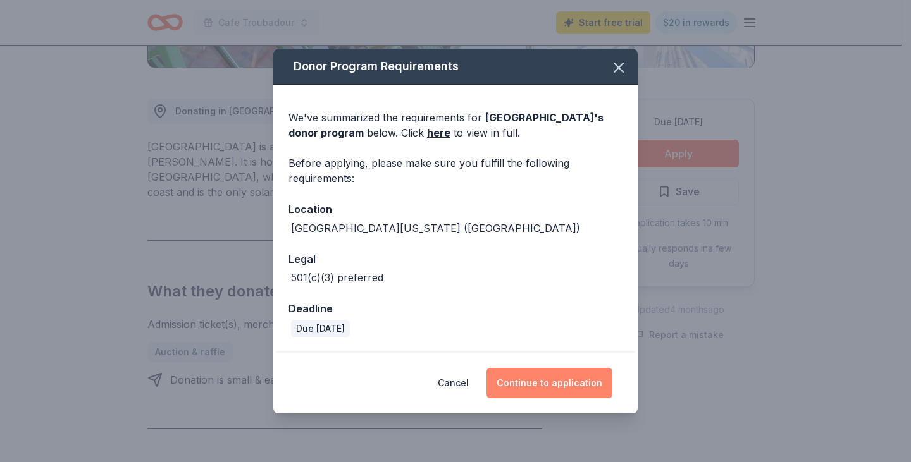
click at [541, 379] on button "Continue to application" at bounding box center [549, 383] width 126 height 30
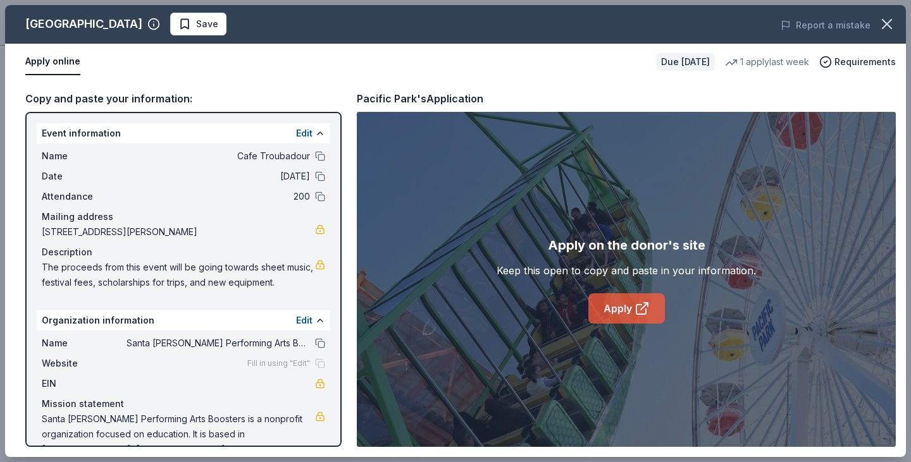
click at [625, 302] on link "Apply" at bounding box center [626, 308] width 77 height 30
